Goal: Task Accomplishment & Management: Manage account settings

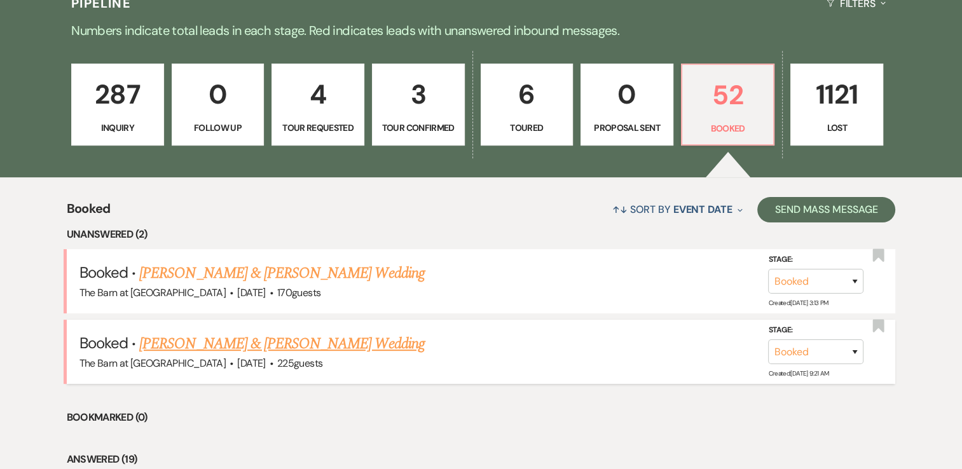
click at [361, 340] on link "[PERSON_NAME] & [PERSON_NAME] Wedding" at bounding box center [281, 343] width 285 height 23
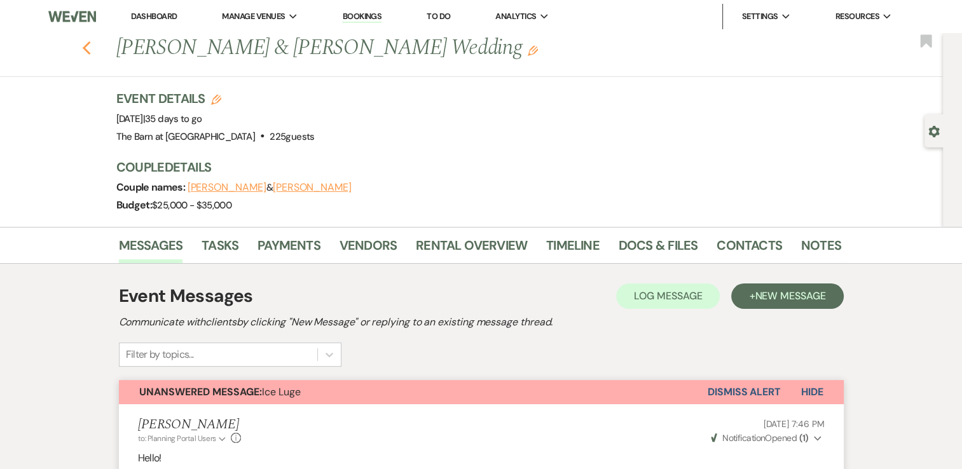
click at [92, 49] on icon "Previous" at bounding box center [87, 48] width 10 height 15
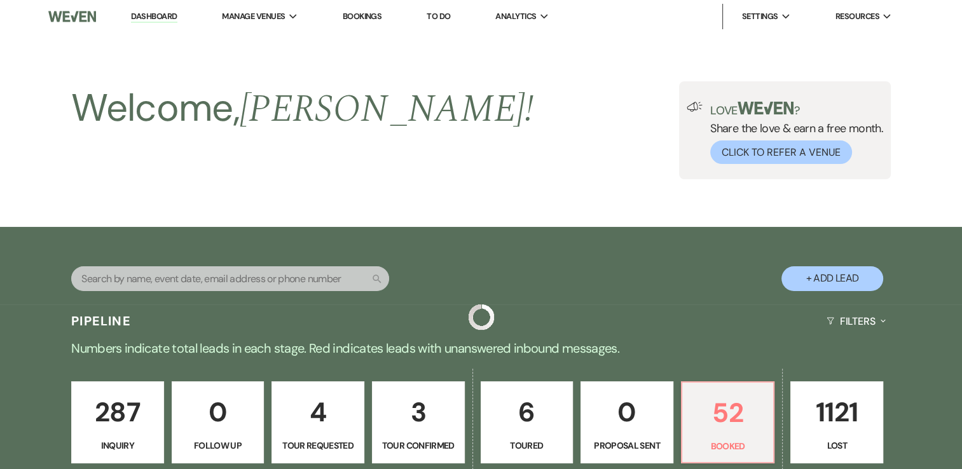
scroll to position [318, 0]
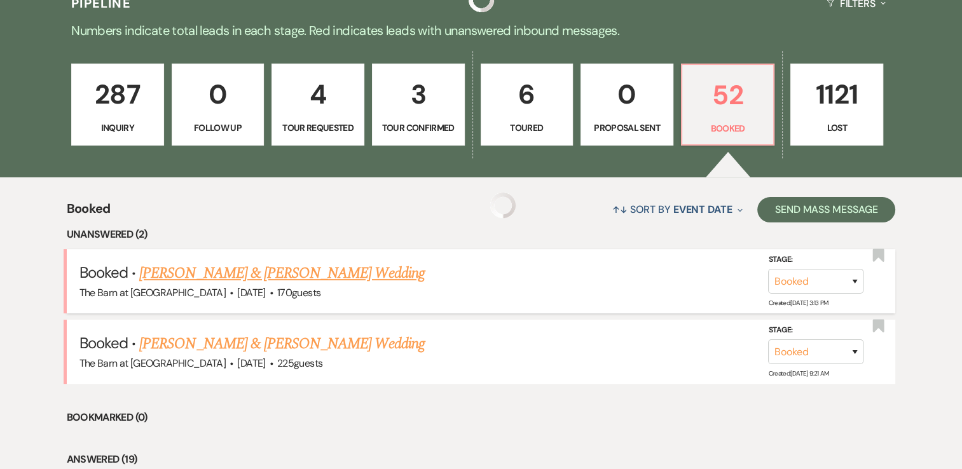
click at [369, 276] on link "[PERSON_NAME] & [PERSON_NAME] Wedding" at bounding box center [281, 273] width 285 height 23
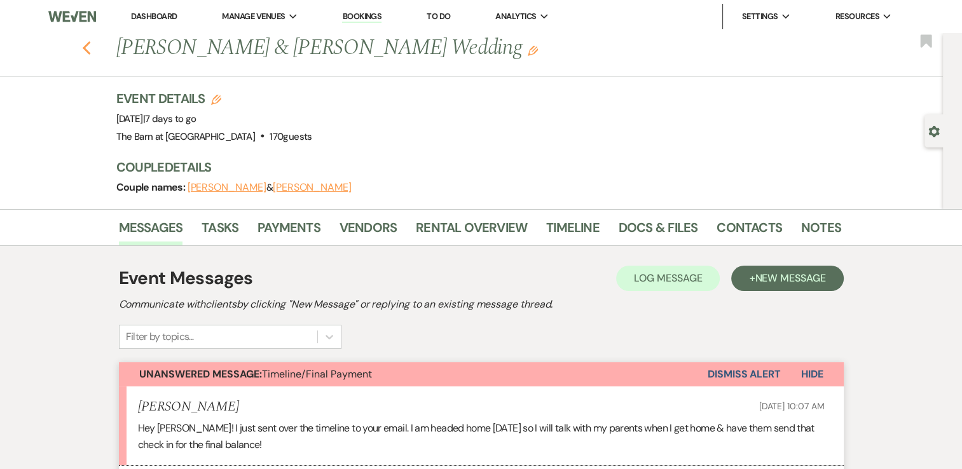
click at [91, 48] on icon "Previous" at bounding box center [87, 48] width 10 height 15
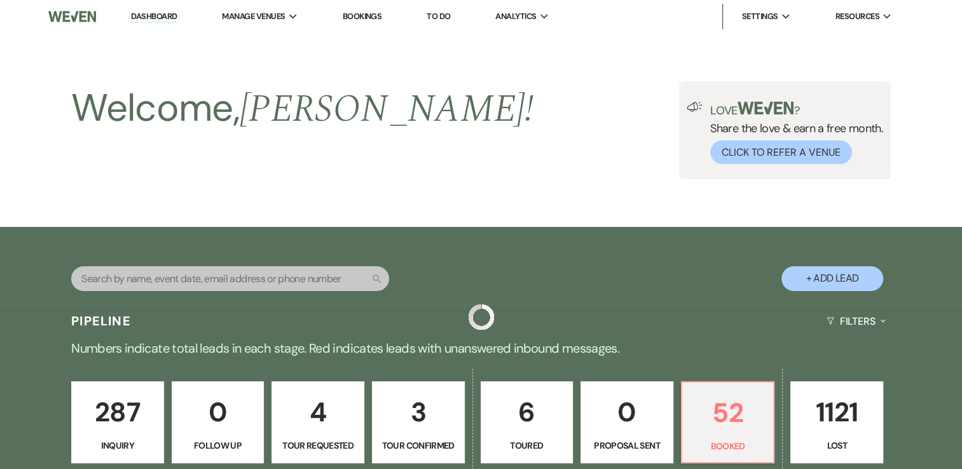
scroll to position [318, 0]
